Goal: Task Accomplishment & Management: Complete application form

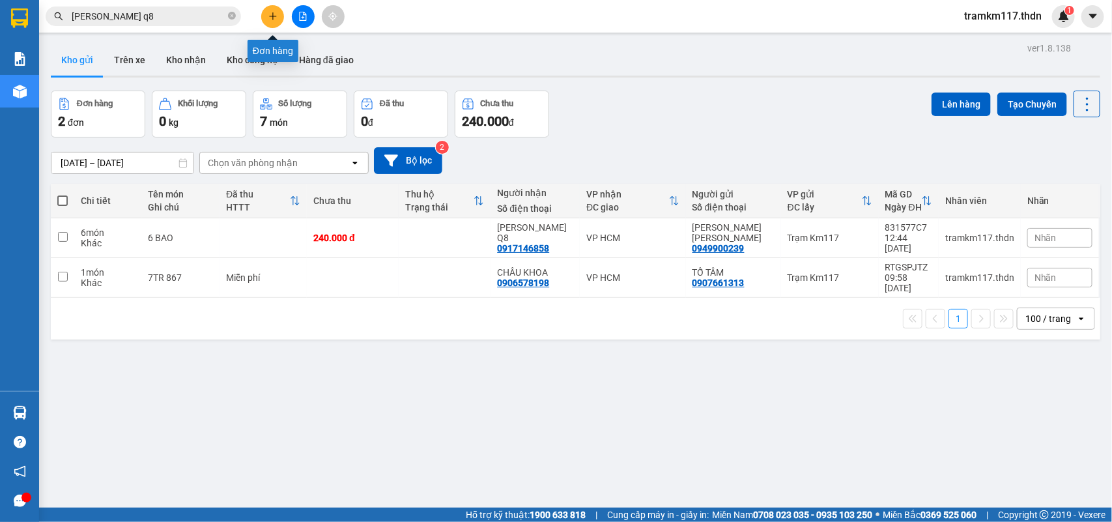
click at [270, 14] on icon "plus" at bounding box center [272, 16] width 9 height 9
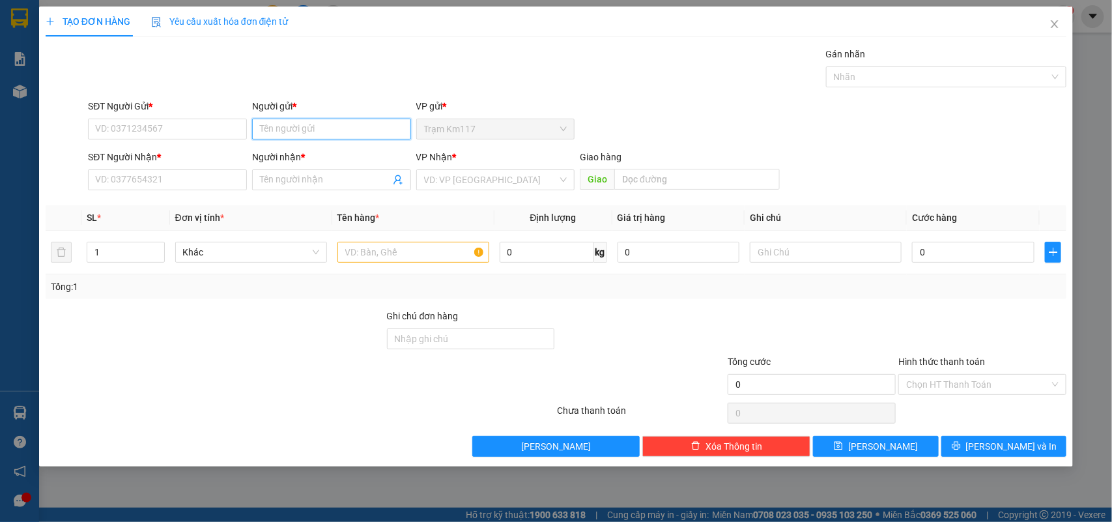
click at [276, 130] on input "Người gửi *" at bounding box center [331, 129] width 159 height 21
click at [303, 132] on input "ÀI LO·" at bounding box center [331, 129] width 159 height 21
type input "À"
type input "TÀI LỘC"
click at [317, 175] on div "TÀI LỘC - 0389023923" at bounding box center [331, 176] width 143 height 14
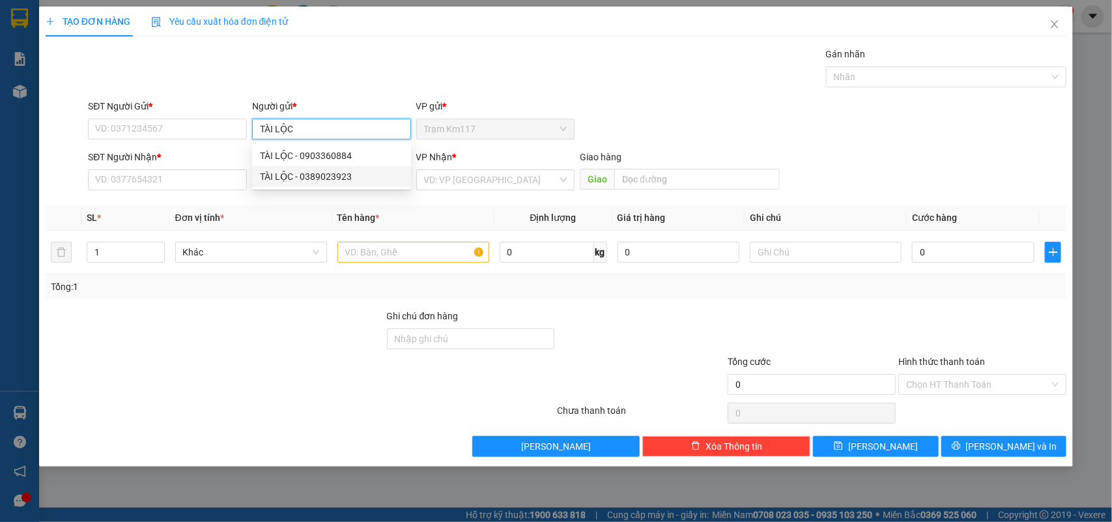
type input "0389023923"
type input "TÀI LỘC"
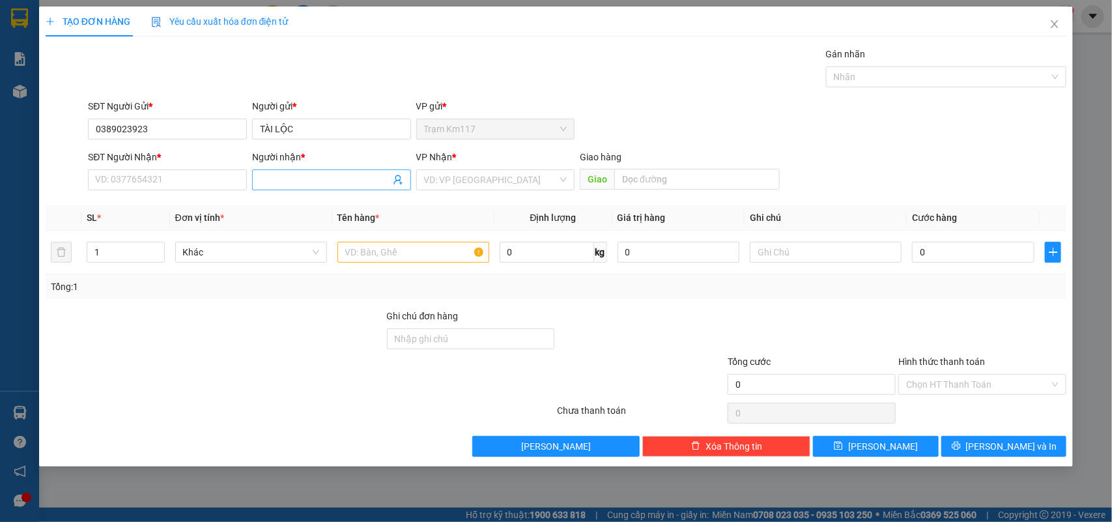
click at [398, 184] on icon "user-add" at bounding box center [398, 180] width 10 height 10
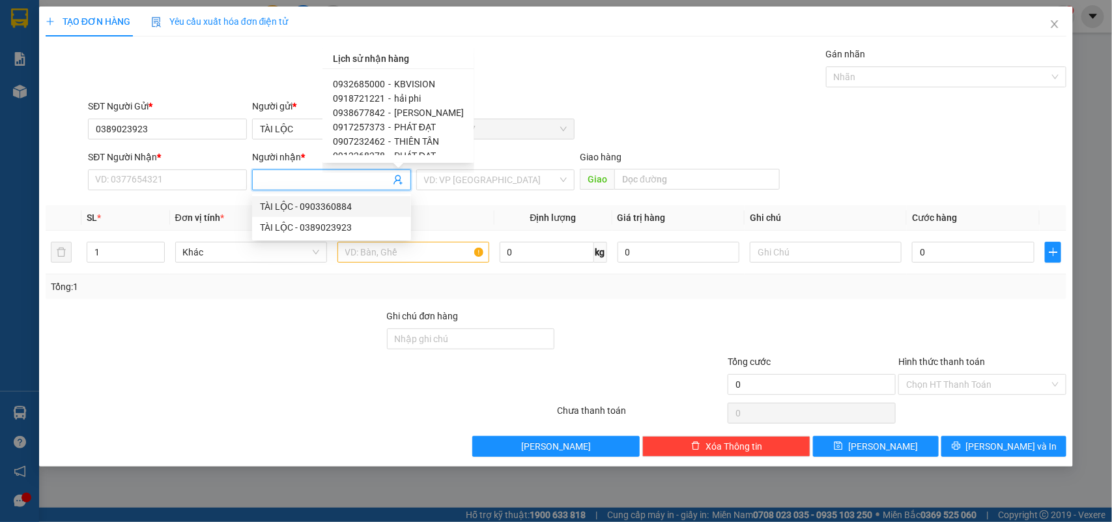
click at [369, 127] on span "0917257373" at bounding box center [359, 127] width 52 height 10
type input "0917257373"
type input "PHÁT ĐẠT"
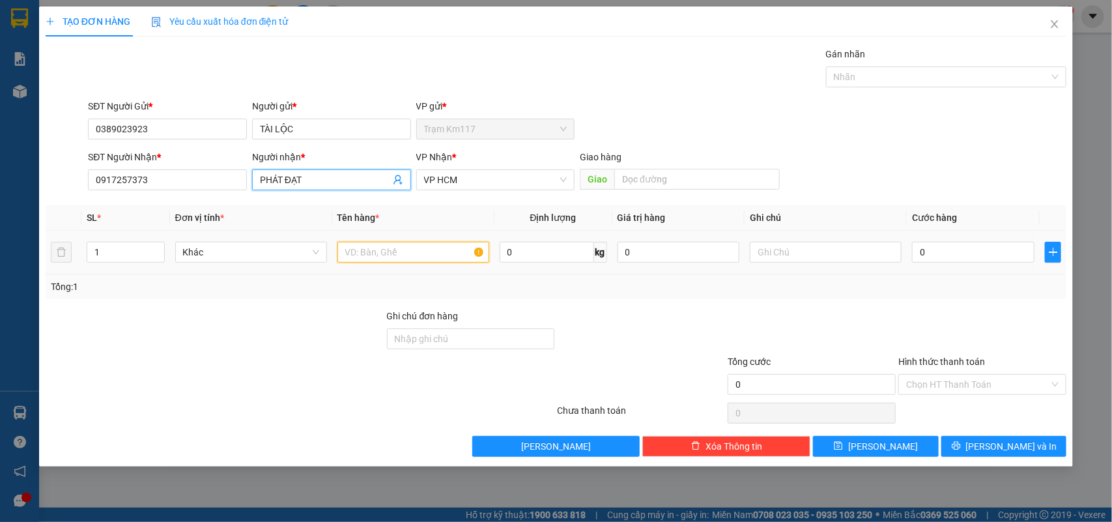
click at [405, 257] on input "text" at bounding box center [413, 252] width 152 height 21
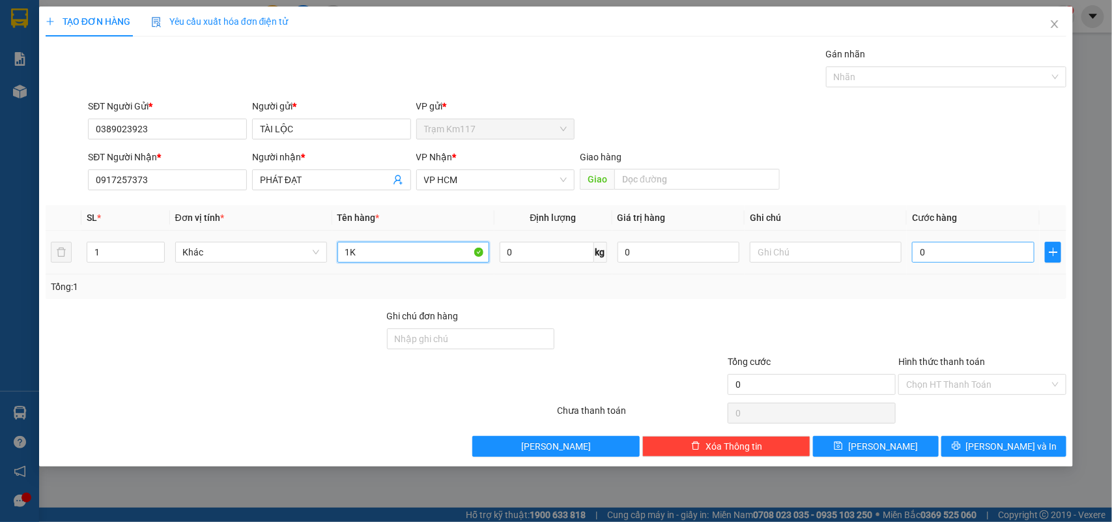
type input "1K"
click at [935, 251] on input "0" at bounding box center [973, 252] width 122 height 21
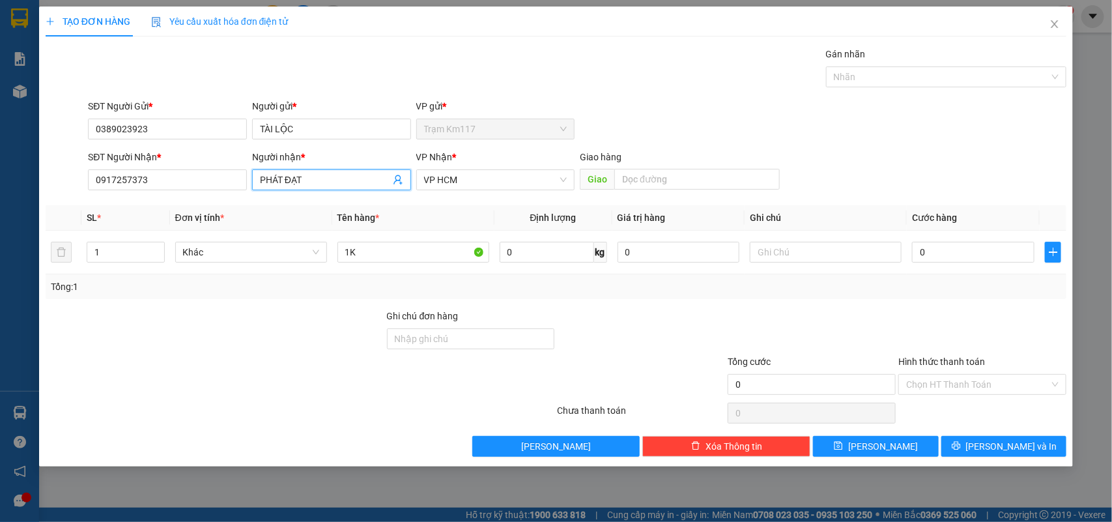
click at [399, 182] on icon "user-add" at bounding box center [398, 180] width 10 height 10
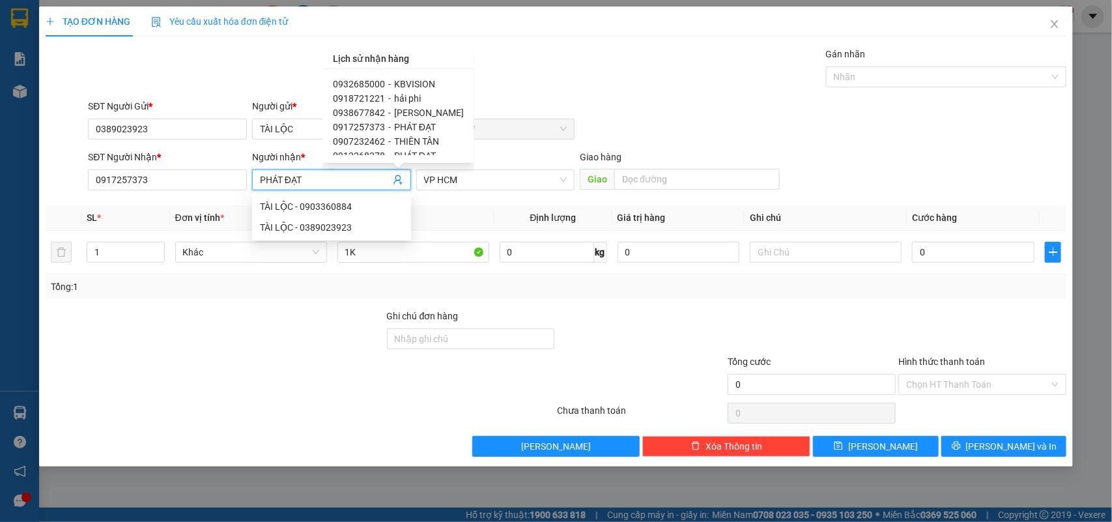
scroll to position [81, 0]
click at [171, 184] on input "0917257373" at bounding box center [167, 179] width 159 height 21
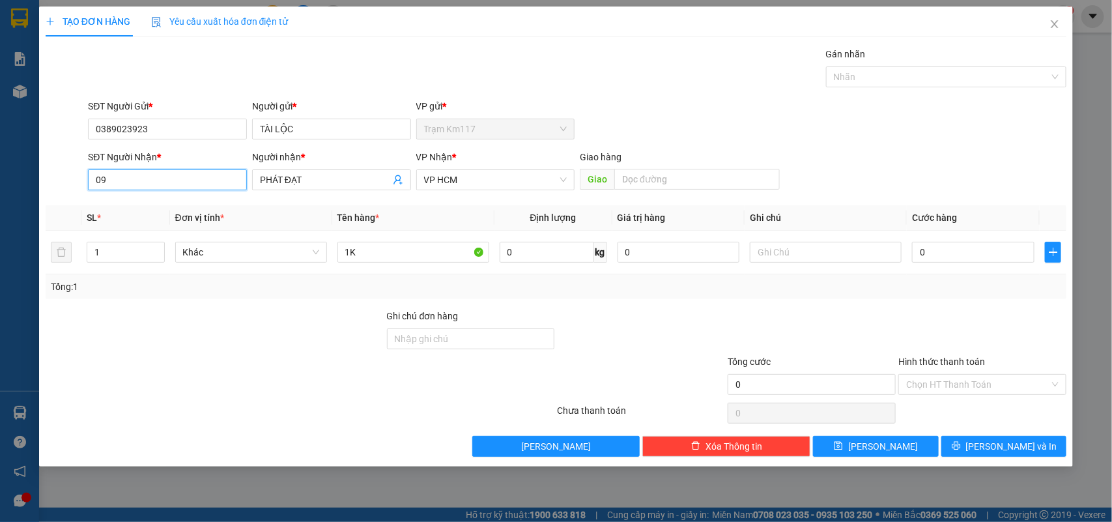
type input "0"
type input "0937807168"
click at [321, 184] on input "PHÁT ĐẠT" at bounding box center [325, 180] width 130 height 14
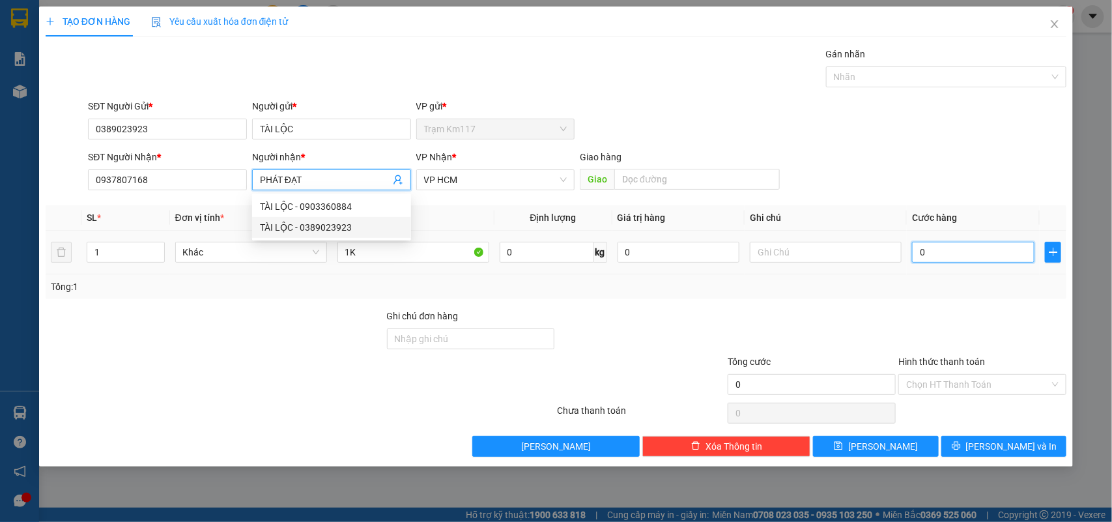
click at [928, 254] on input "0" at bounding box center [973, 252] width 122 height 21
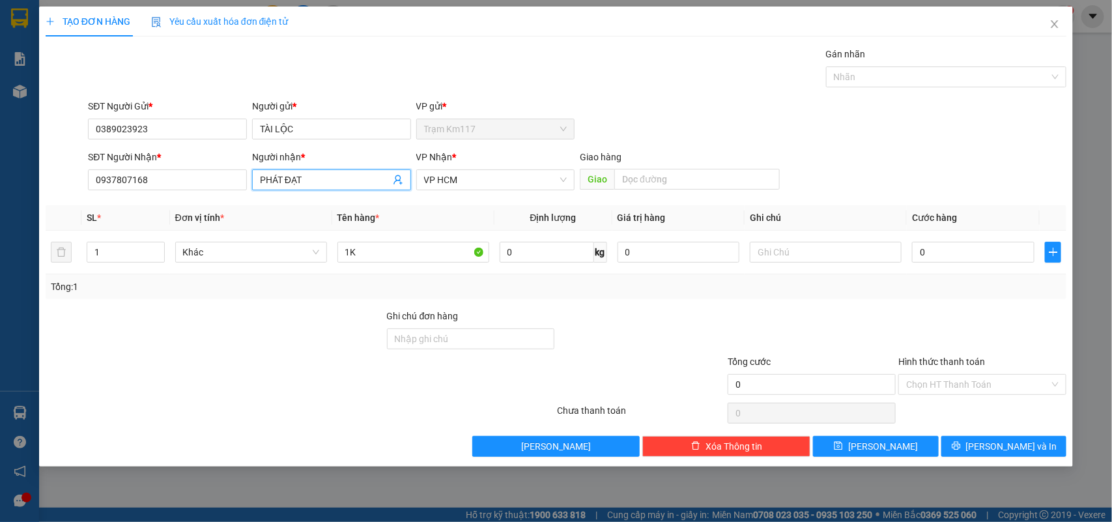
click at [395, 182] on icon "user-add" at bounding box center [398, 180] width 10 height 10
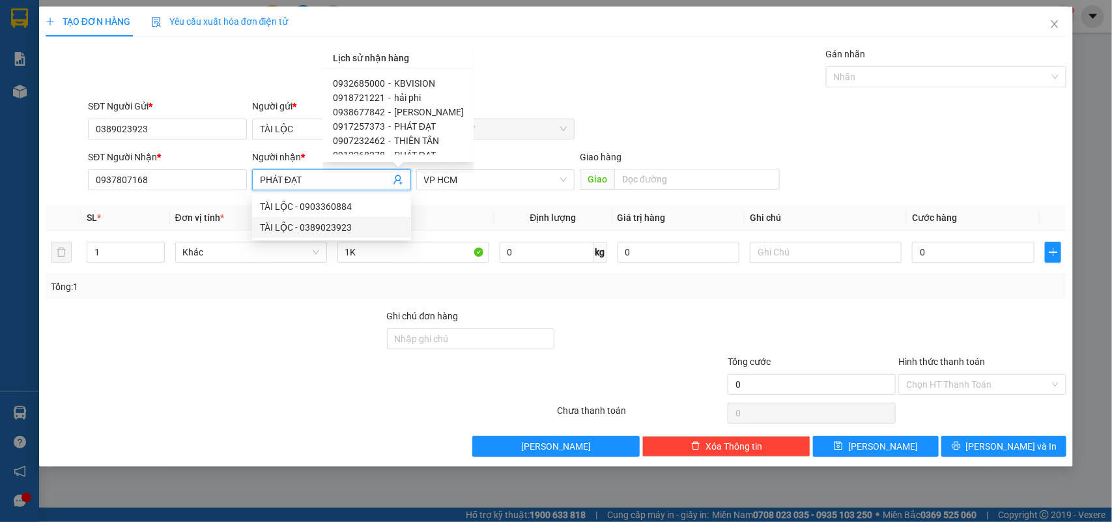
scroll to position [0, 0]
click at [176, 181] on input "0937807168" at bounding box center [167, 179] width 159 height 21
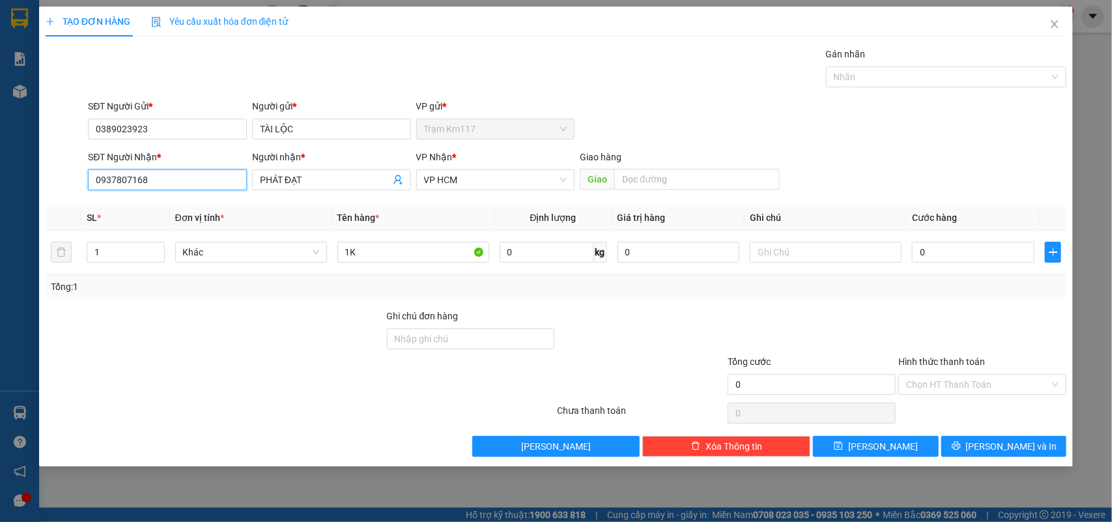
click at [176, 181] on input "0937807168" at bounding box center [167, 179] width 159 height 21
click at [932, 251] on input "0" at bounding box center [973, 252] width 122 height 21
type input "2"
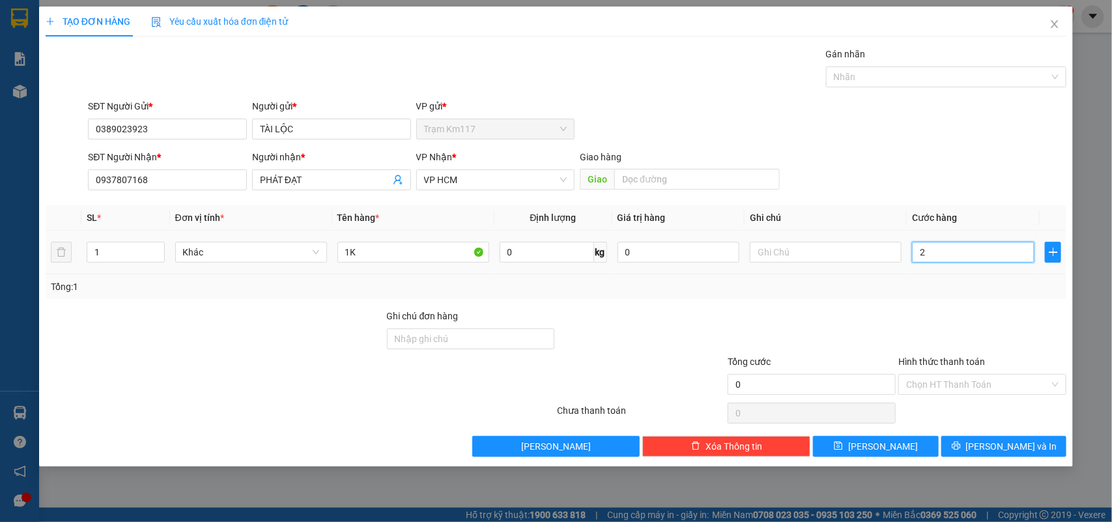
type input "2"
type input "20"
type input "200"
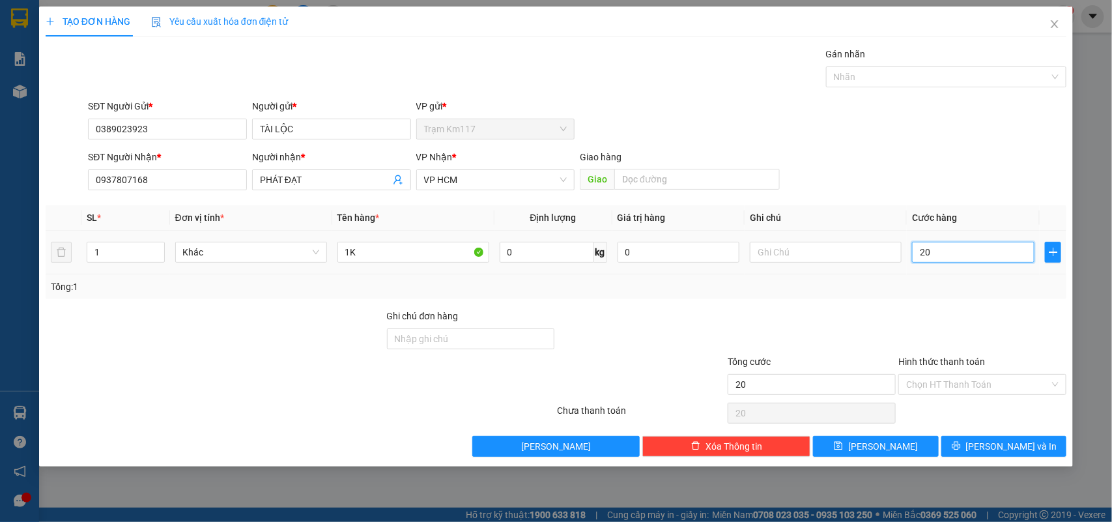
type input "200"
type input "2.000"
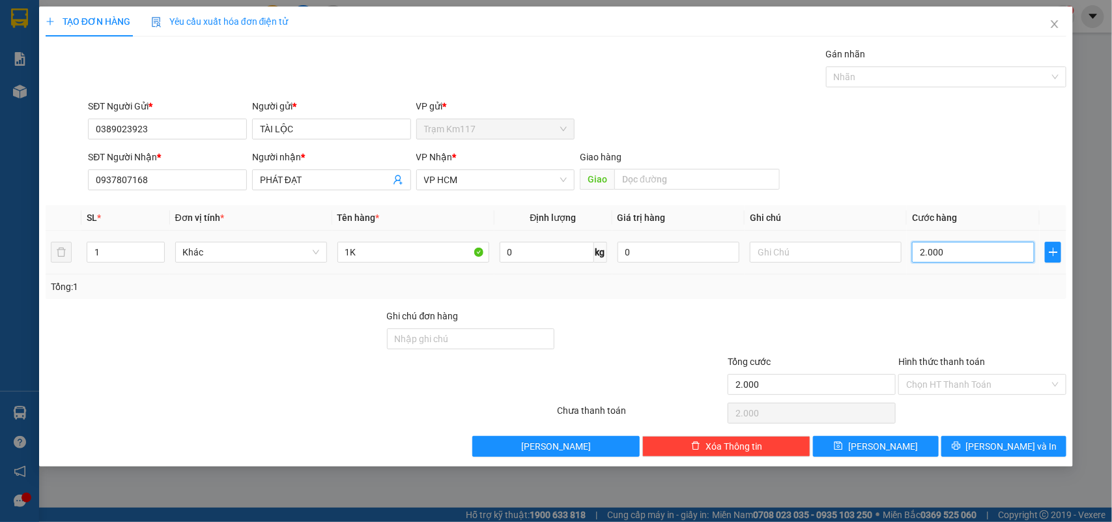
type input "20.000"
click at [945, 382] on input "Hình thức thanh toán" at bounding box center [977, 385] width 143 height 20
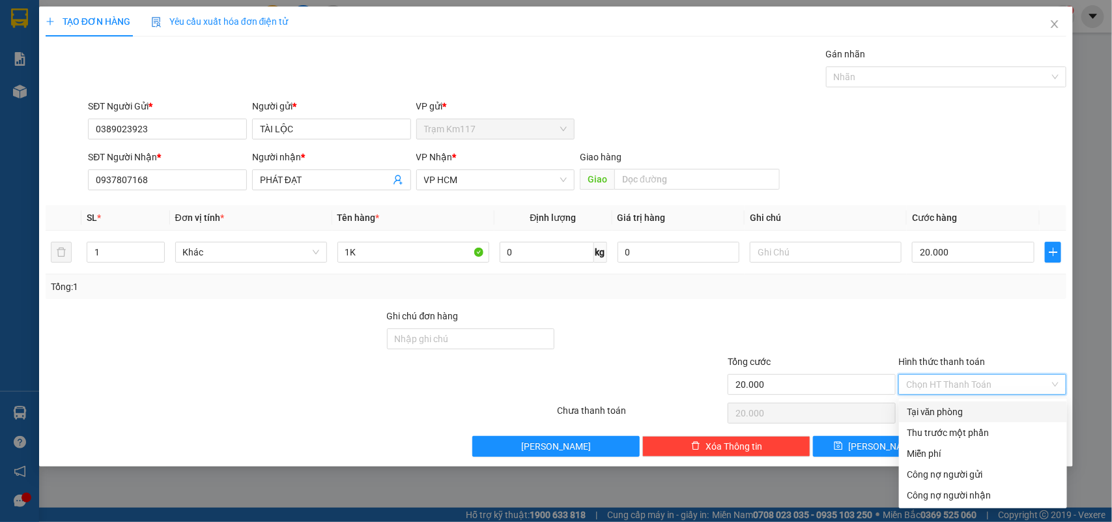
click at [943, 411] on div "Tại văn phòng" at bounding box center [983, 412] width 152 height 14
type input "0"
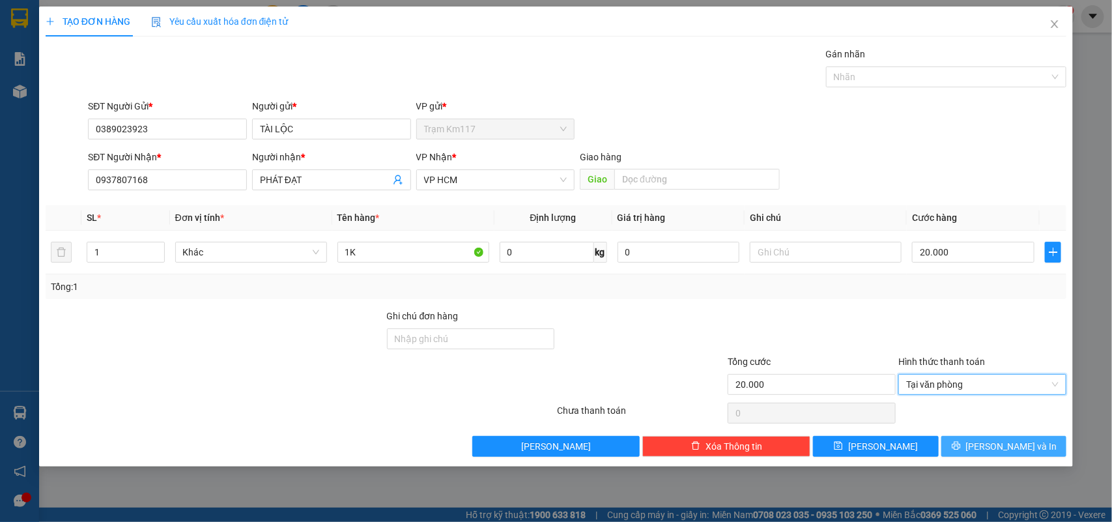
click at [975, 442] on button "[PERSON_NAME] và In" at bounding box center [1003, 446] width 125 height 21
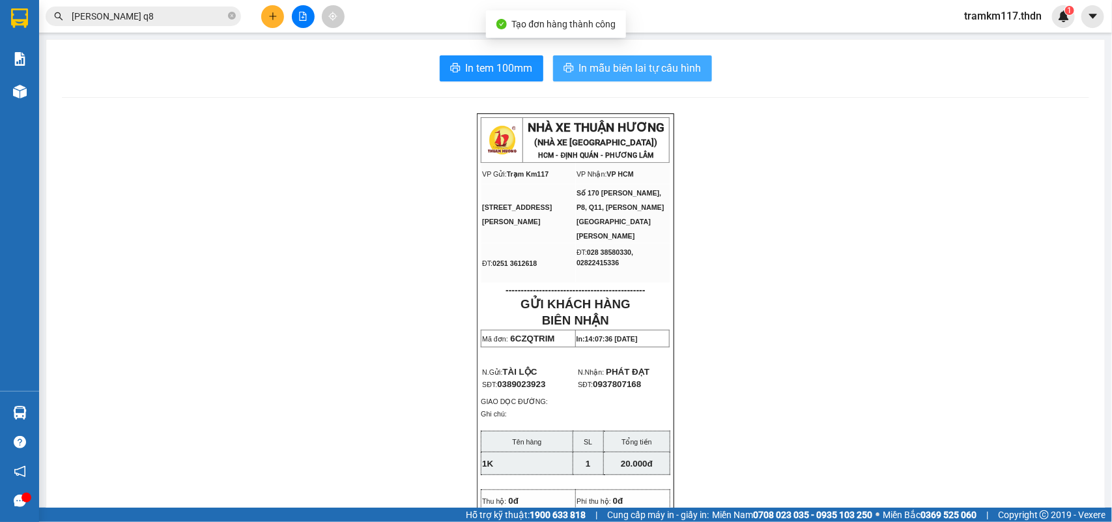
click at [608, 68] on span "In mẫu biên lai tự cấu hình" at bounding box center [640, 68] width 122 height 16
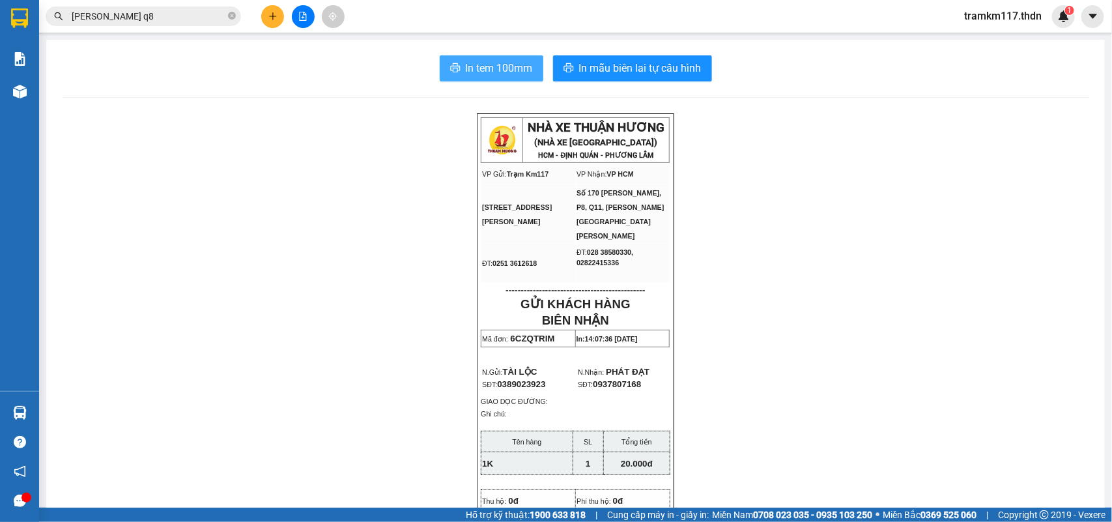
click at [478, 70] on span "In tem 100mm" at bounding box center [499, 68] width 67 height 16
click at [131, 20] on input "[PERSON_NAME] q8" at bounding box center [149, 16] width 154 height 14
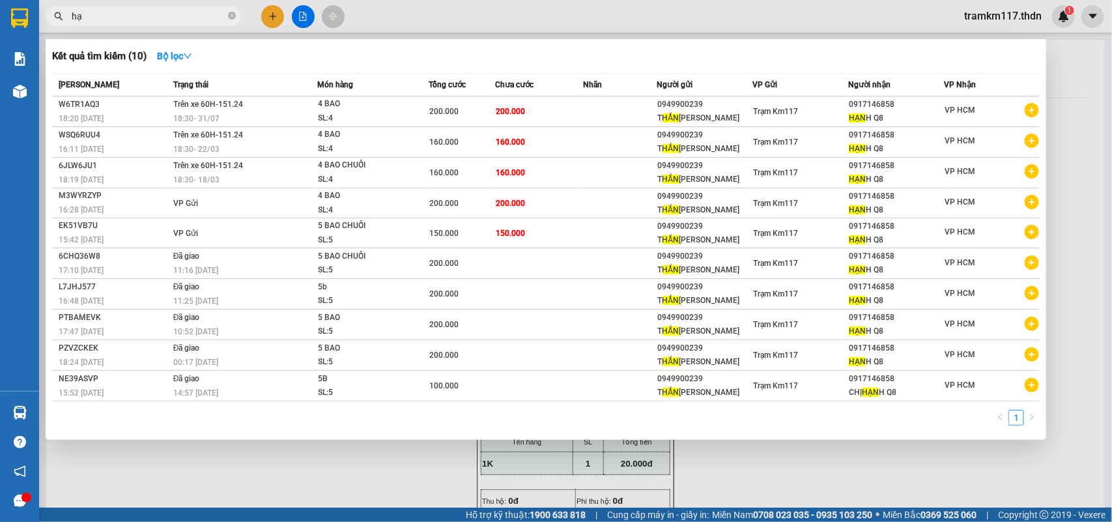
type input "h"
